Goal: Navigation & Orientation: Find specific page/section

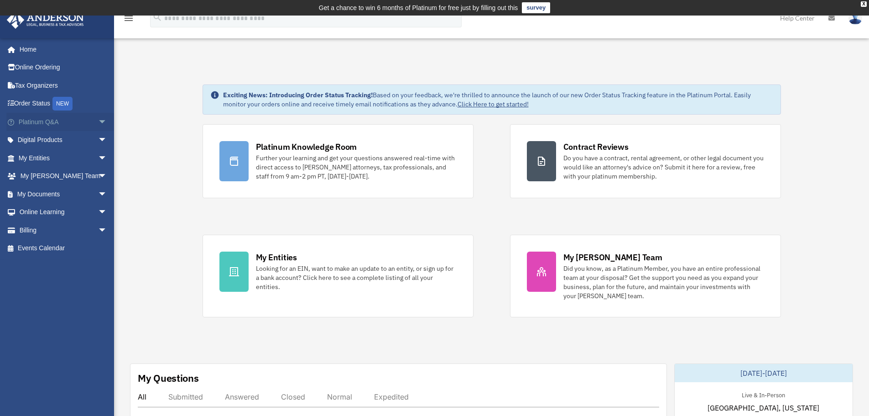
click at [98, 121] on span "arrow_drop_down" at bounding box center [107, 122] width 18 height 19
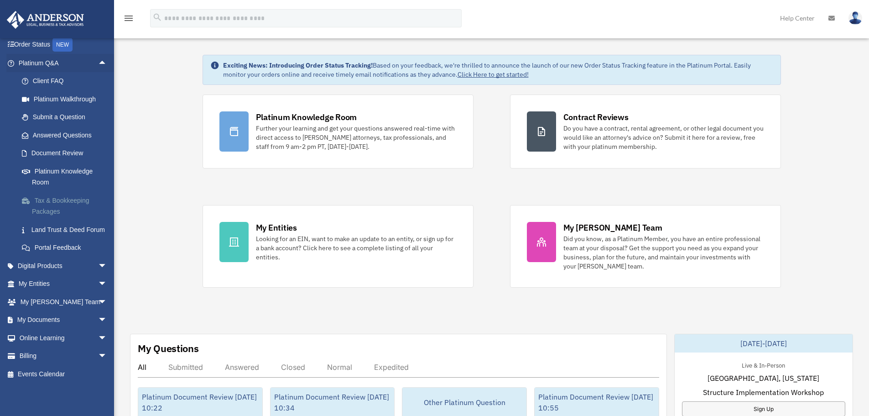
scroll to position [46, 0]
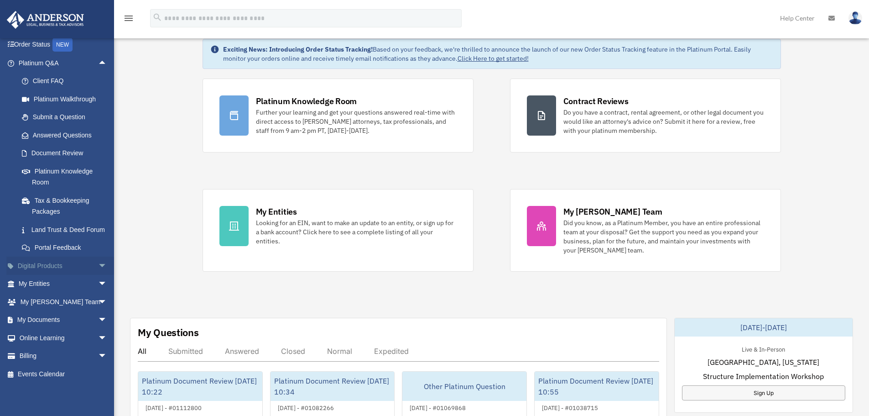
click at [98, 267] on span "arrow_drop_down" at bounding box center [107, 265] width 18 height 19
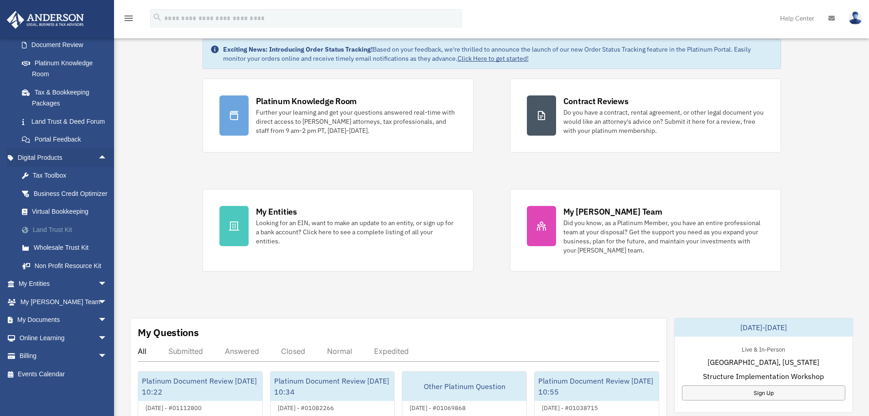
scroll to position [91, 0]
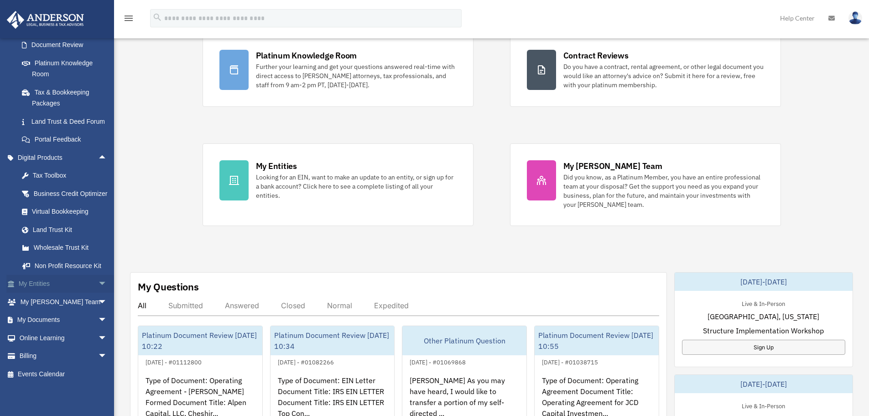
click at [98, 280] on span "arrow_drop_down" at bounding box center [107, 284] width 18 height 19
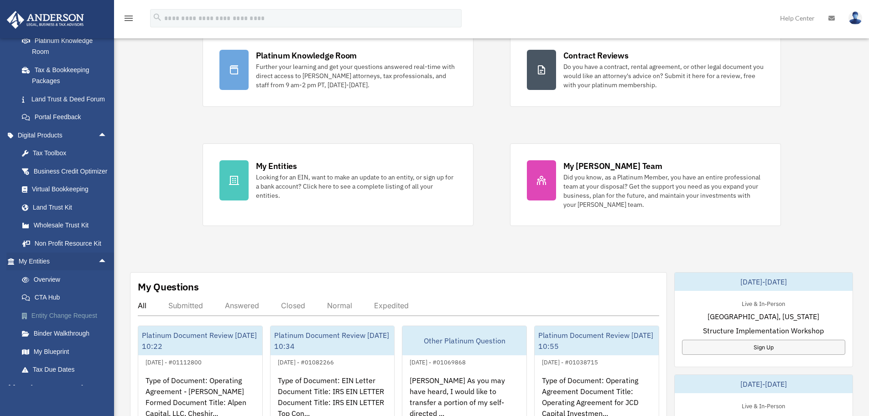
scroll to position [297, 0]
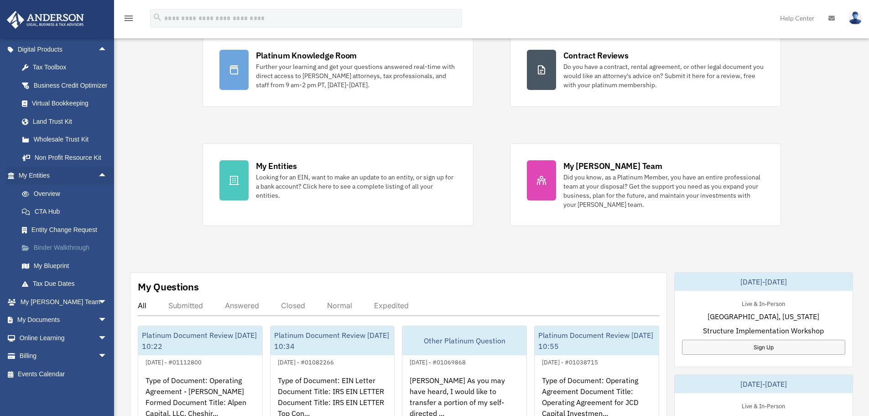
click at [77, 250] on link "Binder Walkthrough" at bounding box center [67, 248] width 108 height 18
